Goal: Task Accomplishment & Management: Manage account settings

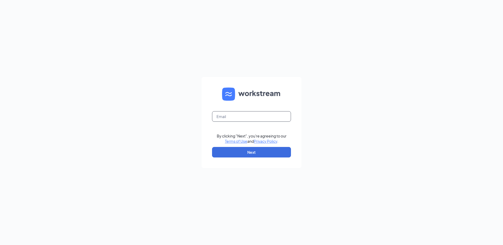
click at [229, 116] on input "text" at bounding box center [251, 116] width 79 height 11
type input "kim.skinlo@runza.com"
click at [232, 153] on button "Next" at bounding box center [251, 152] width 79 height 11
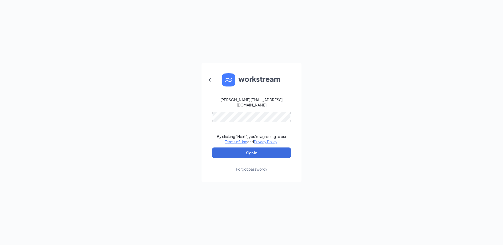
click at [212, 148] on button "Sign In" at bounding box center [251, 153] width 79 height 11
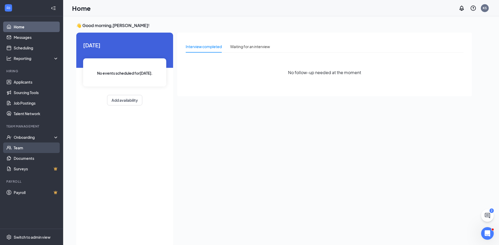
click at [18, 146] on link "Team" at bounding box center [36, 148] width 45 height 11
